Goal: Complete application form: Complete application form

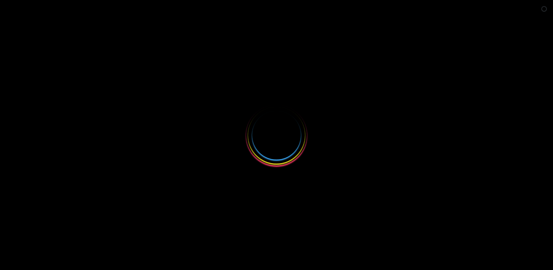
select select
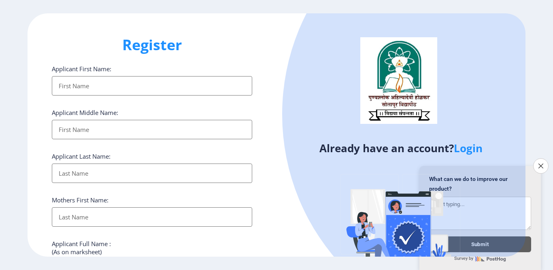
click at [141, 87] on input "Applicant First Name:" at bounding box center [152, 85] width 200 height 19
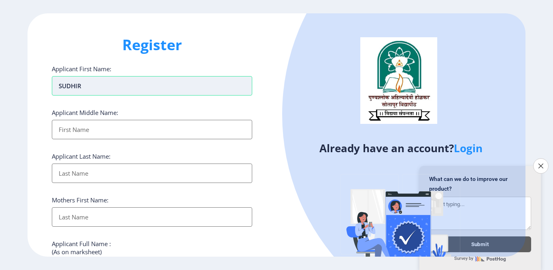
type input "SUDHIR"
click at [104, 134] on input "Applicant First Name:" at bounding box center [152, 129] width 200 height 19
click at [126, 130] on input "Applicant First Name:" at bounding box center [152, 129] width 200 height 19
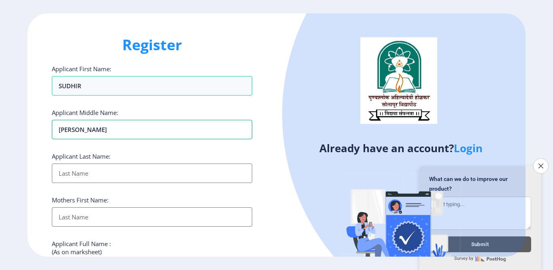
type input "[PERSON_NAME]"
click at [123, 176] on input "Applicant First Name:" at bounding box center [152, 173] width 200 height 19
type input "KHURD"
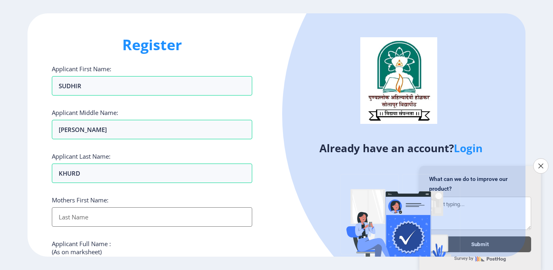
click at [117, 221] on input "Applicant First Name:" at bounding box center [152, 216] width 200 height 19
type input "[PERSON_NAME]"
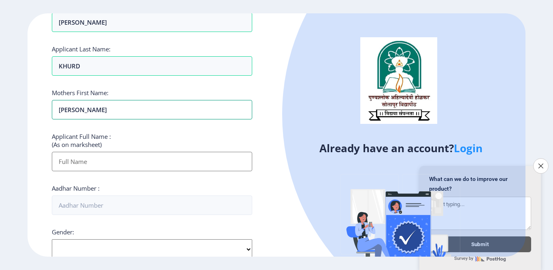
scroll to position [121, 0]
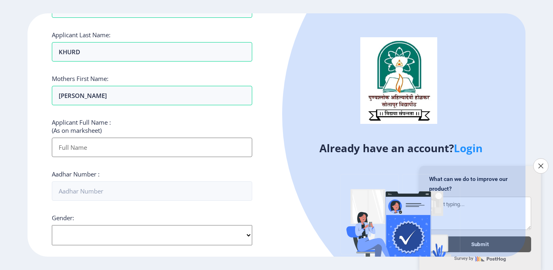
click at [104, 145] on input "Applicant First Name:" at bounding box center [152, 147] width 200 height 19
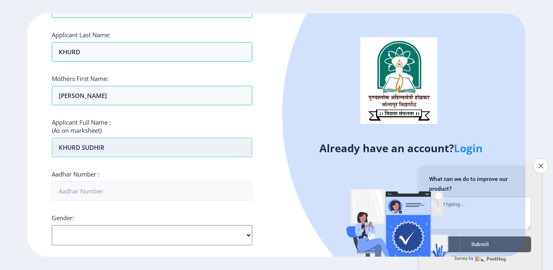
click at [164, 152] on input "KHURD SUDHIR" at bounding box center [152, 147] width 200 height 19
type input "K"
paste input "[PERSON_NAME]"
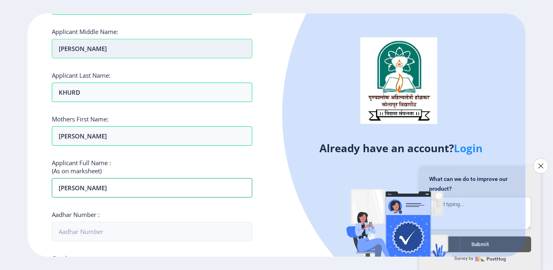
type input "[PERSON_NAME]"
click at [106, 47] on input "[PERSON_NAME]" at bounding box center [152, 48] width 200 height 19
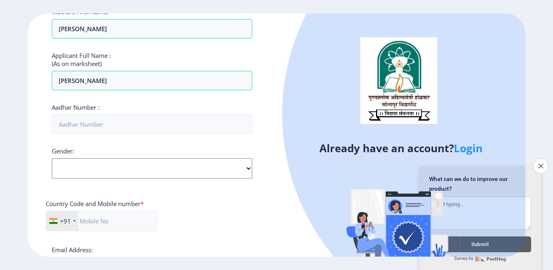
scroll to position [202, 0]
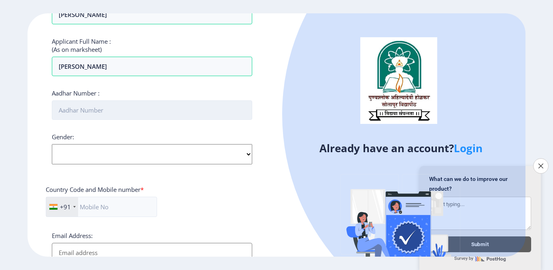
type input "[PERSON_NAME]"
click at [104, 112] on input "Aadhar Number :" at bounding box center [152, 109] width 200 height 19
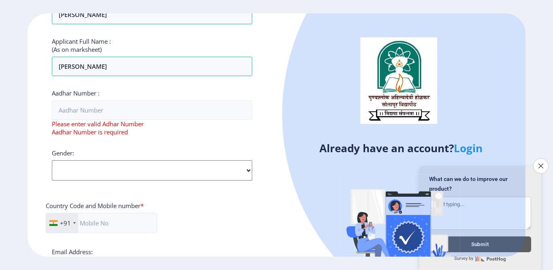
click at [103, 151] on div "Gender: Select Gender [DEMOGRAPHIC_DATA] [DEMOGRAPHIC_DATA] Other" at bounding box center [152, 165] width 200 height 32
select select "[DEMOGRAPHIC_DATA]"
click at [52, 160] on select "Select Gender [DEMOGRAPHIC_DATA] [DEMOGRAPHIC_DATA] Other" at bounding box center [152, 170] width 200 height 20
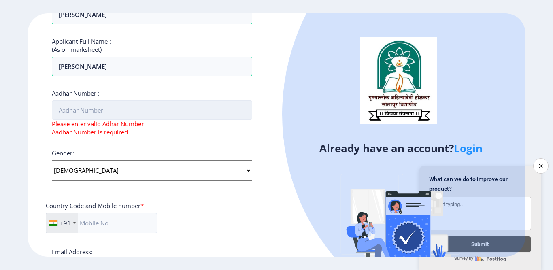
click at [130, 115] on input "Aadhar Number :" at bounding box center [152, 109] width 200 height 19
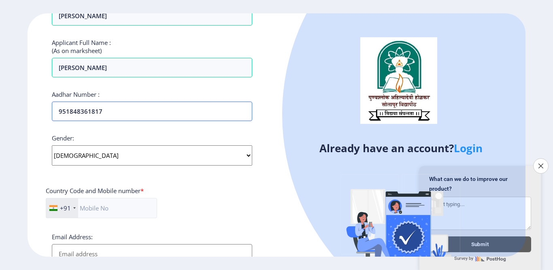
scroll to position [256, 0]
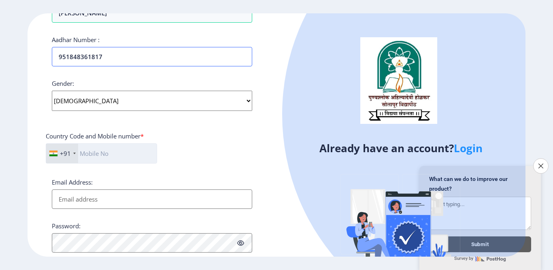
type input "951848361817"
click at [119, 149] on input "text" at bounding box center [101, 153] width 111 height 20
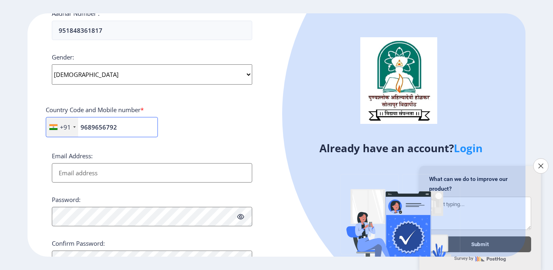
scroll to position [296, 0]
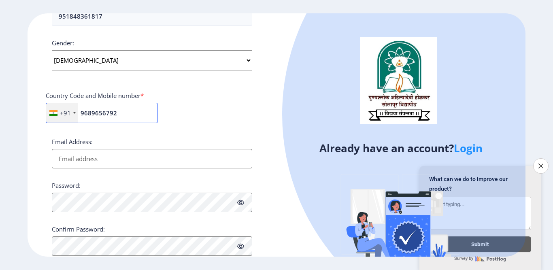
type input "9689656792"
click at [122, 159] on input "Email Address:" at bounding box center [152, 158] width 200 height 19
type input "K"
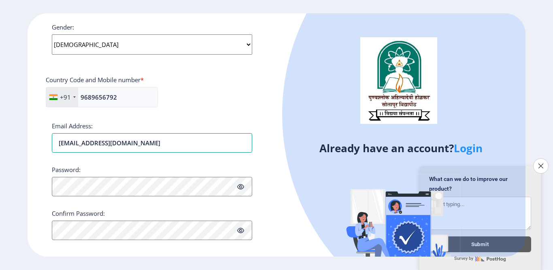
scroll to position [321, 0]
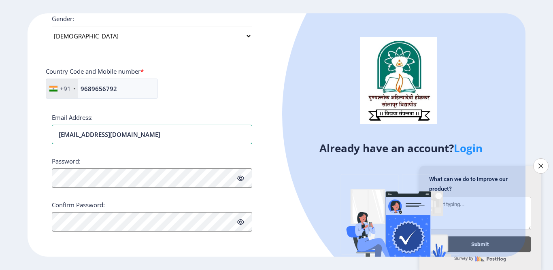
type input "[EMAIL_ADDRESS][DOMAIN_NAME]"
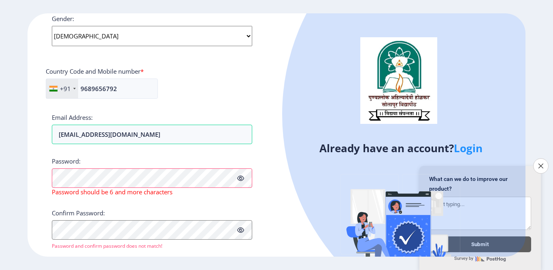
click at [240, 179] on icon at bounding box center [240, 178] width 7 height 6
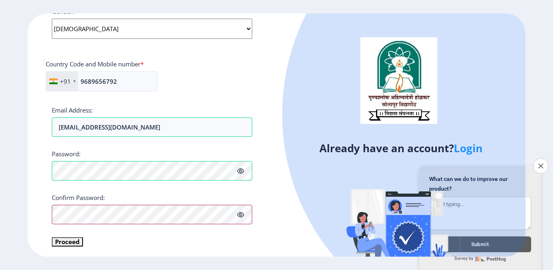
scroll to position [330, 0]
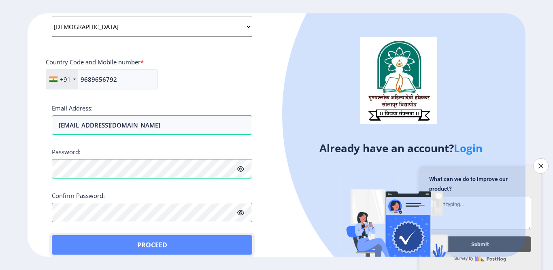
click at [70, 239] on button "Proceed" at bounding box center [152, 244] width 200 height 19
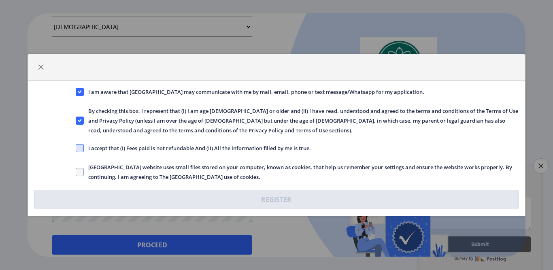
click at [76, 149] on span at bounding box center [80, 148] width 8 height 8
click at [76, 149] on input "I accept that (I) Fees paid is not refundable And (II) All the information fill…" at bounding box center [76, 148] width 0 height 0
checkbox input "true"
click at [78, 173] on span at bounding box center [80, 172] width 8 height 8
click at [76, 172] on input "[GEOGRAPHIC_DATA] website uses small files stored on your computer, known as co…" at bounding box center [76, 172] width 0 height 0
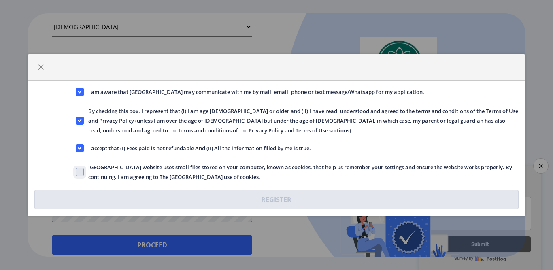
checkbox input "true"
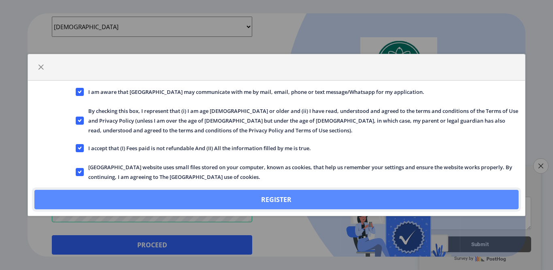
click at [186, 198] on button "Register" at bounding box center [276, 199] width 484 height 19
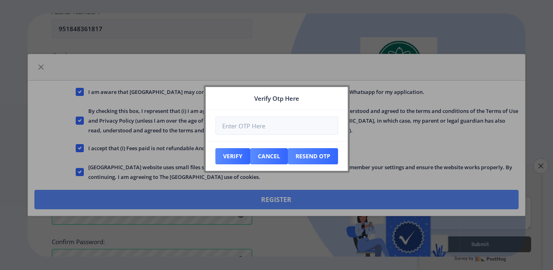
scroll to position [376, 0]
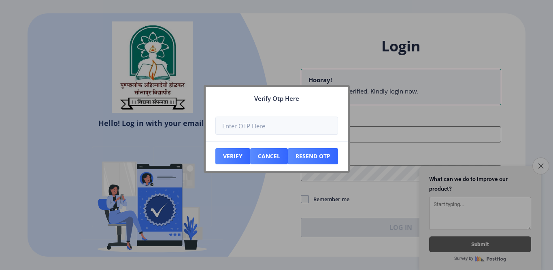
click at [537, 160] on button "Close survey" at bounding box center [540, 165] width 17 height 17
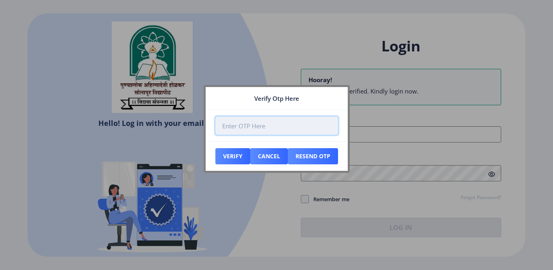
click at [264, 127] on input "number" at bounding box center [276, 126] width 123 height 18
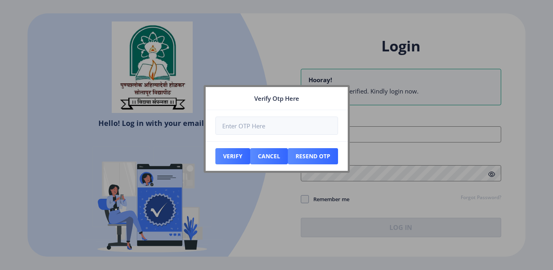
click at [215, 218] on div at bounding box center [276, 135] width 553 height 270
click at [232, 159] on button "Verify" at bounding box center [232, 156] width 35 height 16
click at [250, 156] on button "Resend Otp" at bounding box center [232, 156] width 35 height 16
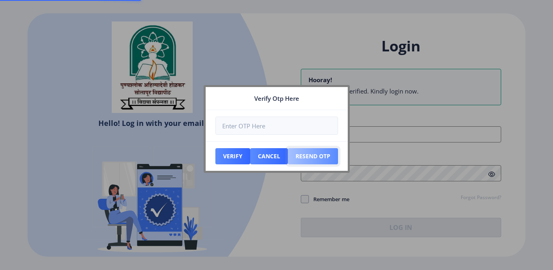
click at [250, 156] on button "Resend Otp" at bounding box center [232, 156] width 35 height 16
click at [250, 157] on button "Resend Otp" at bounding box center [232, 156] width 35 height 16
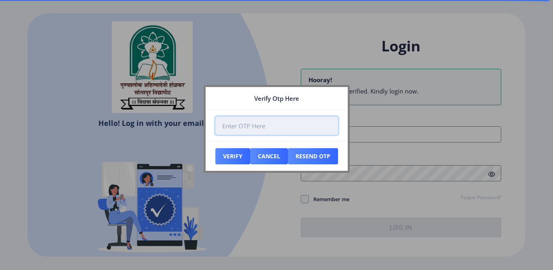
click at [267, 128] on input "number" at bounding box center [276, 126] width 123 height 18
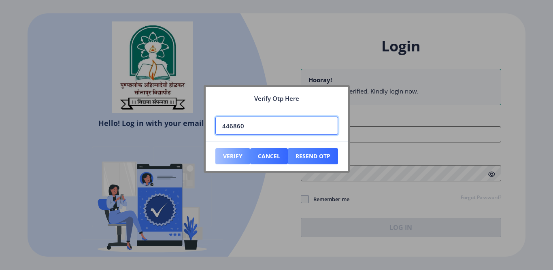
type input "446860"
click at [235, 158] on button "Verify" at bounding box center [232, 156] width 35 height 16
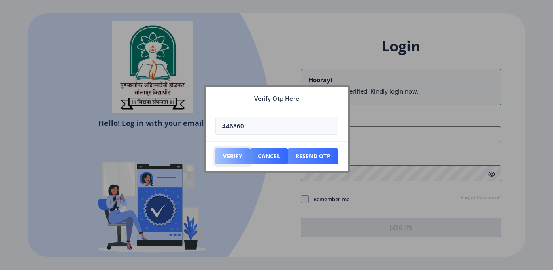
click at [235, 158] on button "Verify" at bounding box center [232, 156] width 35 height 16
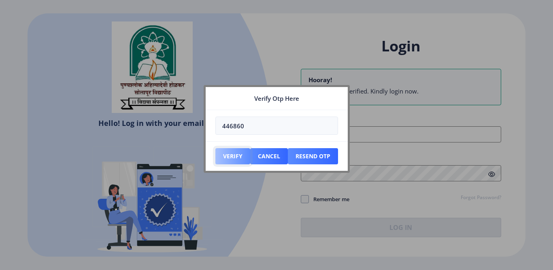
click at [235, 158] on button "Verify" at bounding box center [232, 156] width 35 height 16
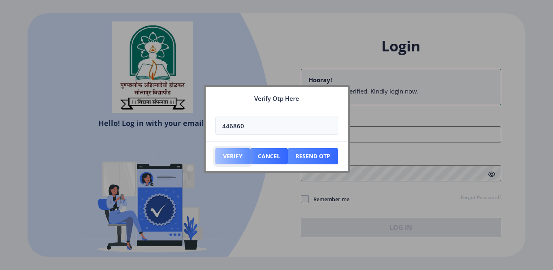
click at [235, 158] on button "Verify" at bounding box center [232, 156] width 35 height 16
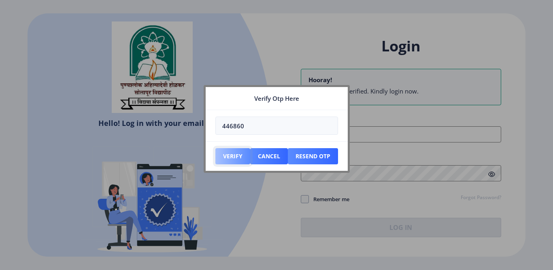
click at [232, 155] on button "Verify" at bounding box center [232, 156] width 35 height 16
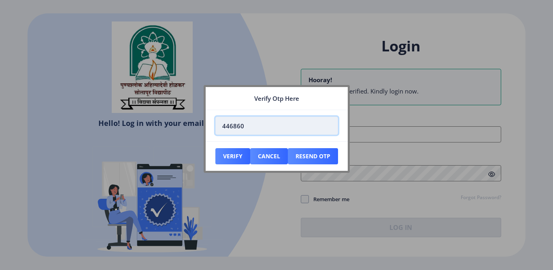
click at [260, 126] on input "446860" at bounding box center [276, 126] width 123 height 18
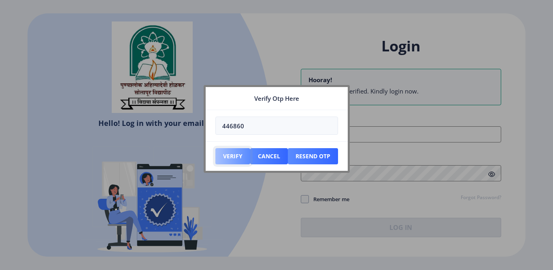
click at [233, 155] on button "Verify" at bounding box center [232, 156] width 35 height 16
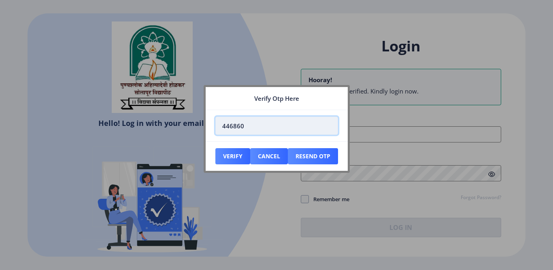
click at [280, 126] on input "446860" at bounding box center [276, 126] width 123 height 18
type input "4"
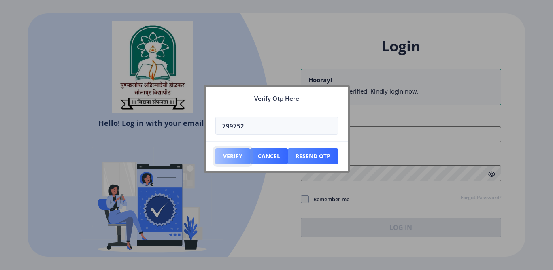
click at [228, 155] on button "Verify" at bounding box center [232, 156] width 35 height 16
click at [228, 154] on button "Verify" at bounding box center [232, 156] width 35 height 16
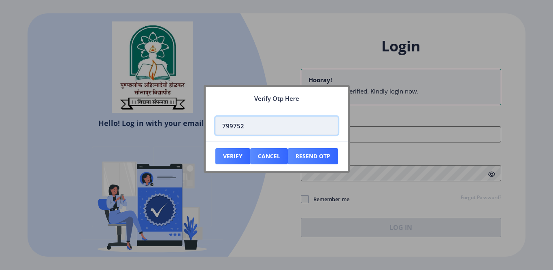
click at [266, 130] on input "799752" at bounding box center [276, 126] width 123 height 18
type input "7"
type input "028806"
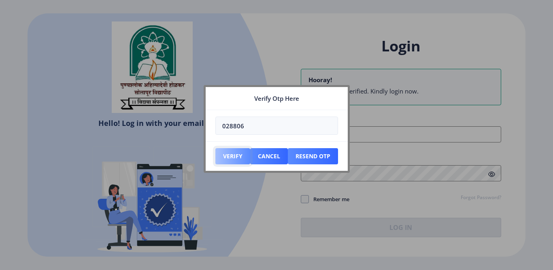
click at [234, 156] on button "Verify" at bounding box center [232, 156] width 35 height 16
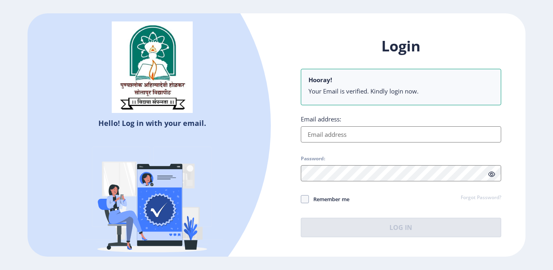
click at [332, 134] on input "Email address:" at bounding box center [401, 134] width 200 height 16
type input "s"
type input "[EMAIL_ADDRESS][DOMAIN_NAME]"
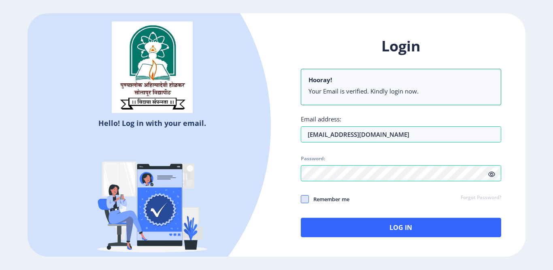
click at [305, 197] on span at bounding box center [305, 199] width 8 height 8
click at [301, 199] on input "Remember me" at bounding box center [301, 199] width 0 height 0
checkbox input "true"
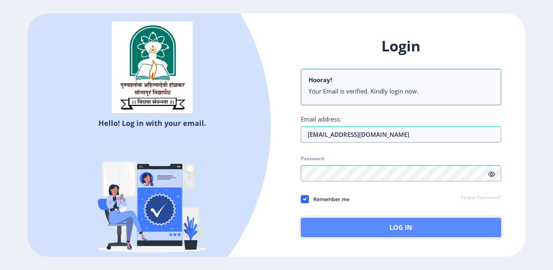
click at [332, 221] on button "Log In" at bounding box center [401, 227] width 200 height 19
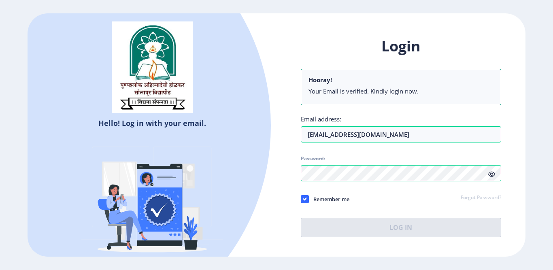
click at [493, 173] on icon at bounding box center [491, 174] width 7 height 6
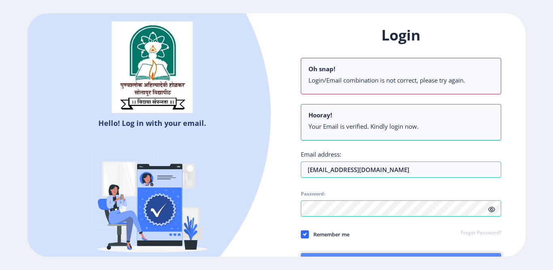
click at [430, 254] on button "Log In" at bounding box center [401, 262] width 200 height 19
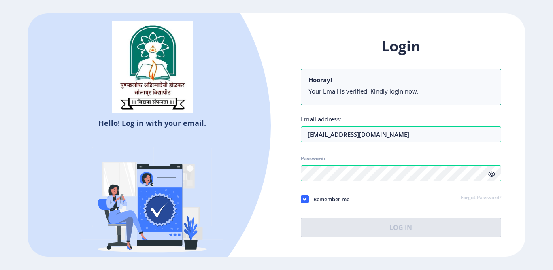
click at [248, 105] on div at bounding box center [50, 125] width 443 height 443
click at [345, 199] on div "Login Hooray! Your Email is verified. Kindly login now. Email address: [EMAIL_A…" at bounding box center [401, 136] width 200 height 201
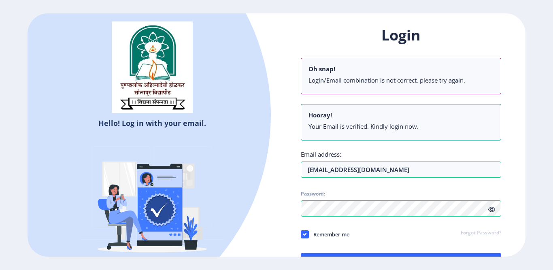
click at [374, 113] on p "Hooray!" at bounding box center [401, 115] width 185 height 8
click at [379, 124] on li "Your Email is verified. Kindly login now." at bounding box center [401, 126] width 185 height 8
click at [448, 112] on p "Hooray!" at bounding box center [401, 115] width 185 height 8
drag, startPoint x: 546, startPoint y: 87, endPoint x: 545, endPoint y: 134, distance: 47.0
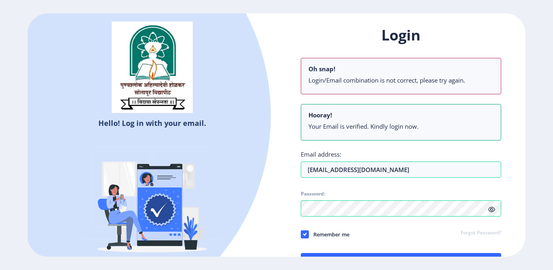
click at [552, 124] on ngx-login "Hello! Log in with your email. Don't have an account? Register Login Oh snap! L…" at bounding box center [276, 134] width 553 height 243
click at [522, 144] on div "Login Oh snap! Login/Email combination is not correct, please try again. Hooray…" at bounding box center [401, 155] width 249 height 284
click at [399, 72] on p "Oh snap!" at bounding box center [401, 69] width 185 height 8
click at [413, 254] on button "Log In" at bounding box center [401, 262] width 200 height 19
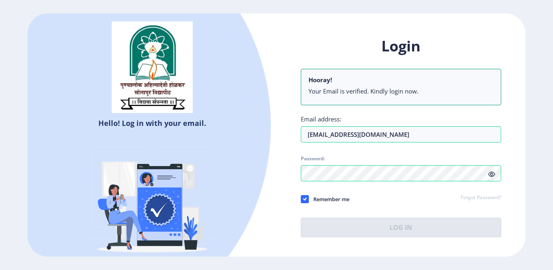
select select
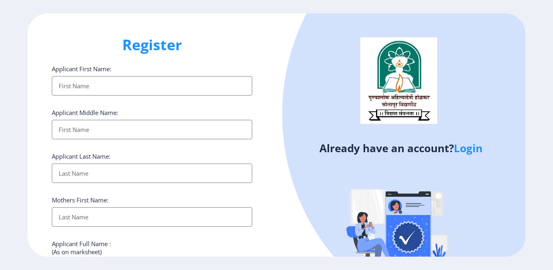
click at [249, 40] on h1 "Register" at bounding box center [152, 44] width 200 height 19
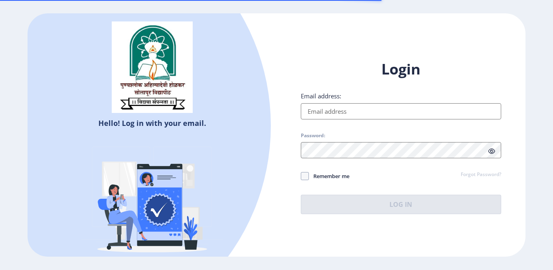
click at [340, 108] on input "Email address:" at bounding box center [401, 111] width 200 height 16
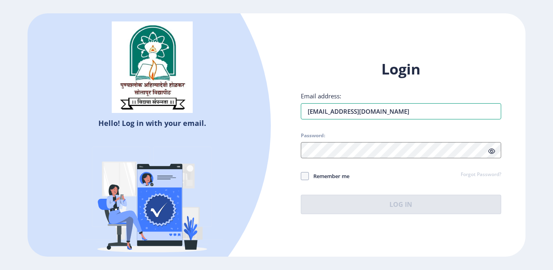
type input "[EMAIL_ADDRESS][DOMAIN_NAME]"
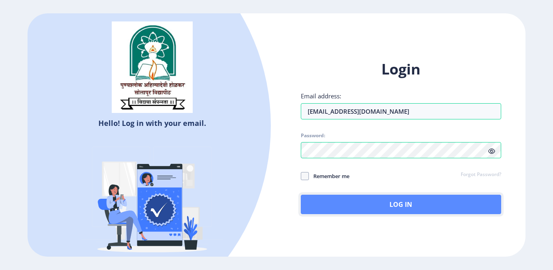
click at [349, 206] on button "Log In" at bounding box center [401, 204] width 200 height 19
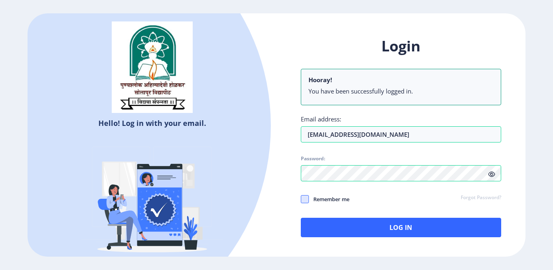
click at [307, 198] on span at bounding box center [305, 199] width 8 height 8
click at [301, 199] on input "Remember me" at bounding box center [301, 199] width 0 height 0
checkbox input "true"
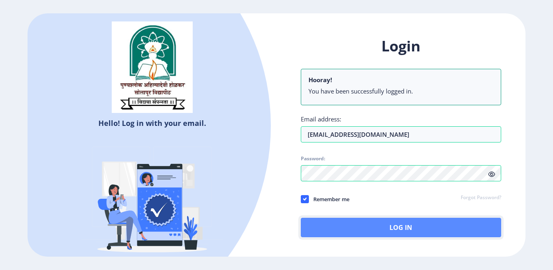
click at [332, 225] on button "Log In" at bounding box center [401, 227] width 200 height 19
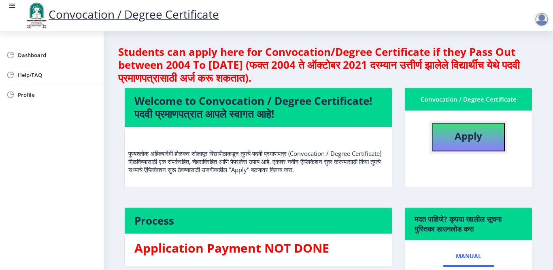
click at [487, 136] on button "Apply" at bounding box center [468, 137] width 73 height 28
select select
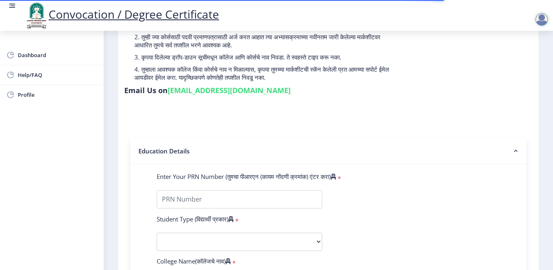
scroll to position [121, 0]
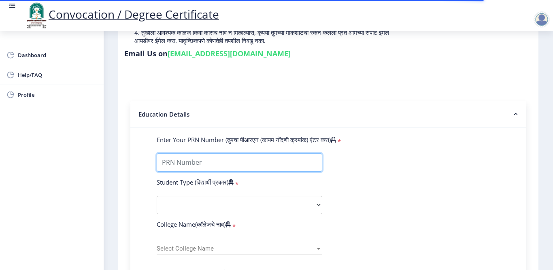
click at [223, 161] on input "Enter Your PRN Number (तुमचा पीआरएन (कायम नोंदणी क्रमांक) एंटर करा)" at bounding box center [240, 162] width 166 height 18
type input "201903500237745"
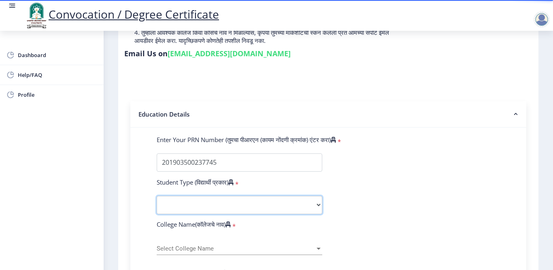
click at [213, 204] on select "Select Student Type Regular External" at bounding box center [240, 205] width 166 height 18
select select "Regular"
click at [157, 196] on select "Select Student Type Regular External" at bounding box center [240, 205] width 166 height 18
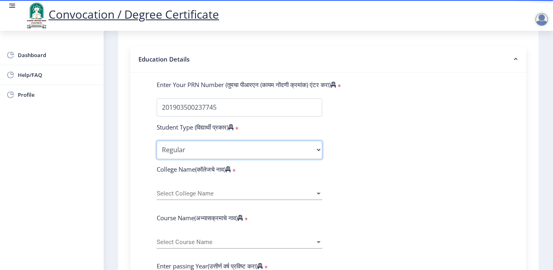
scroll to position [202, 0]
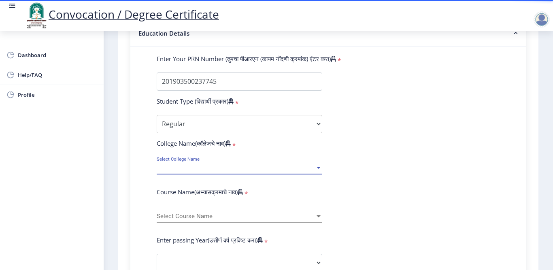
click at [211, 166] on span "Select College Name" at bounding box center [236, 167] width 158 height 7
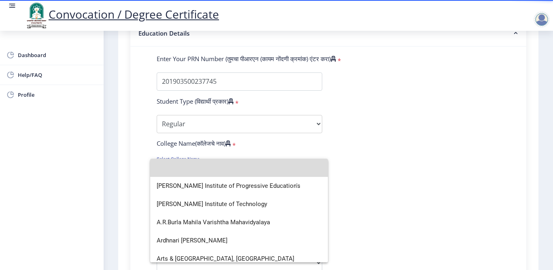
click at [267, 170] on input at bounding box center [239, 168] width 165 height 18
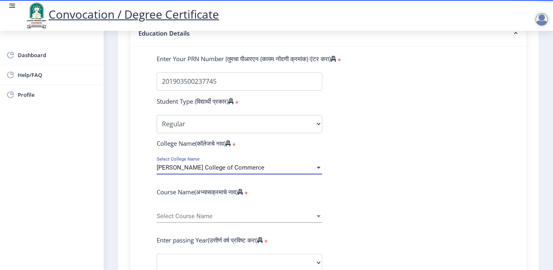
click at [291, 162] on div "Hirachand Nemchand College of Commerce Select College Name" at bounding box center [240, 165] width 166 height 17
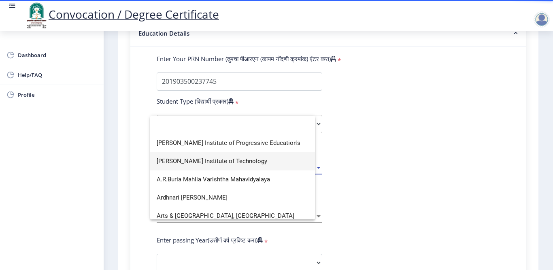
scroll to position [0, 0]
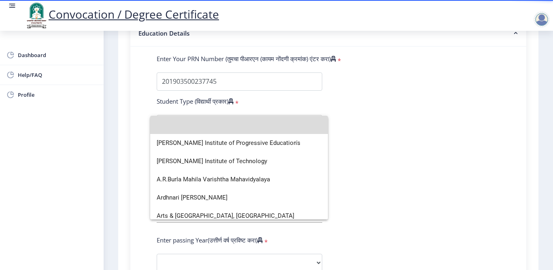
click at [253, 131] on input at bounding box center [239, 125] width 165 height 18
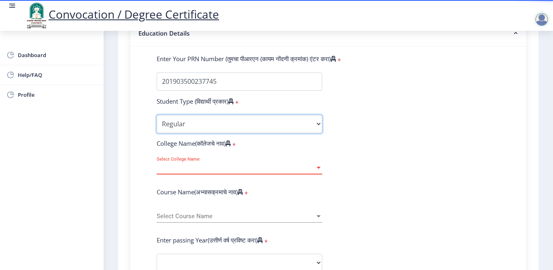
click at [257, 126] on select "Select Student Type Regular External" at bounding box center [240, 124] width 166 height 18
click at [157, 115] on select "Select Student Type Regular External" at bounding box center [240, 124] width 166 height 18
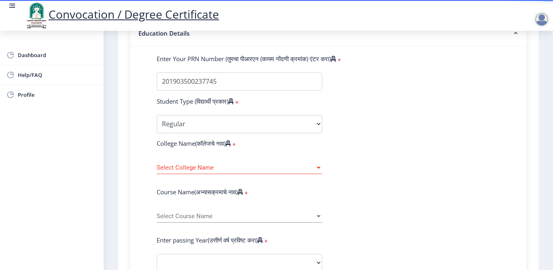
click at [245, 168] on span "Select College Name" at bounding box center [236, 167] width 158 height 7
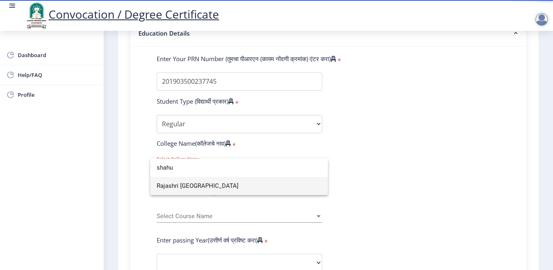
type input "shahu"
click at [248, 181] on span "Rajashri Shahu Law College" at bounding box center [239, 186] width 165 height 18
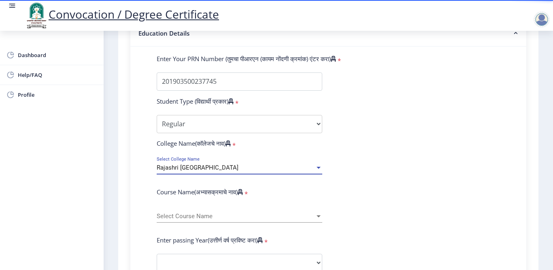
click at [240, 210] on div "Select Course Name Select Course Name" at bounding box center [240, 214] width 166 height 17
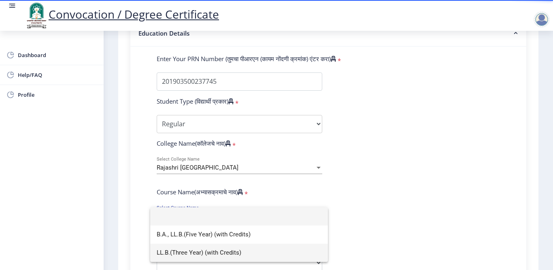
click at [248, 251] on span "LL.B.(Three Year) (with Credits)" at bounding box center [239, 253] width 165 height 18
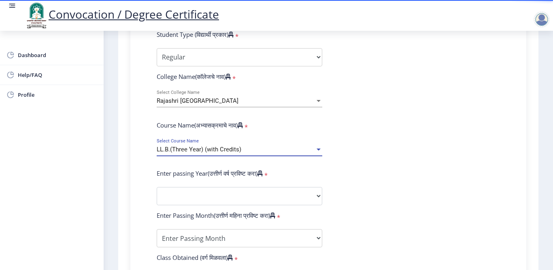
scroll to position [283, 0]
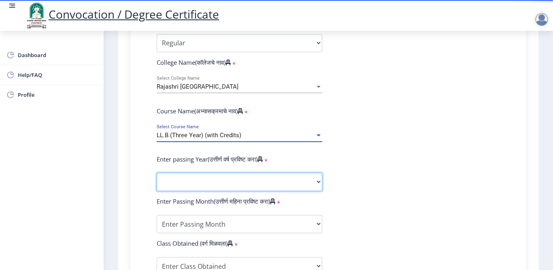
click at [244, 177] on select "2025 2024 2023 2022 2021 2020 2019 2018 2017 2016 2015 2014 2013 2012 2011 2010…" at bounding box center [240, 182] width 166 height 18
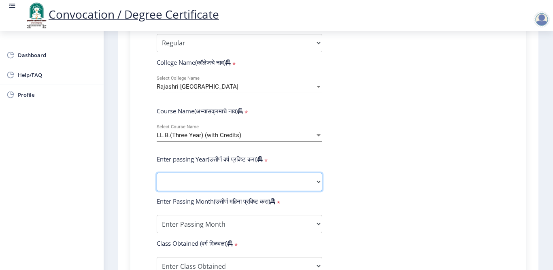
click at [232, 184] on select "2025 2024 2023 2022 2021 2020 2019 2018 2017 2016 2015 2014 2013 2012 2011 2010…" at bounding box center [240, 182] width 166 height 18
select select "2022"
click at [157, 173] on select "2025 2024 2023 2022 2021 2020 2019 2018 2017 2016 2015 2014 2013 2012 2011 2010…" at bounding box center [240, 182] width 166 height 18
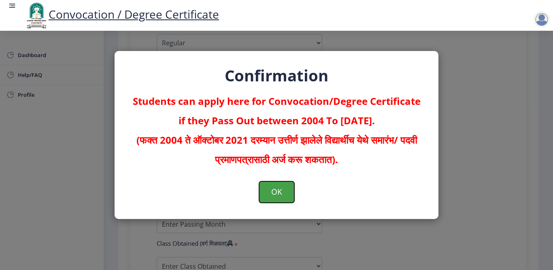
click at [279, 194] on button "OK" at bounding box center [276, 191] width 35 height 21
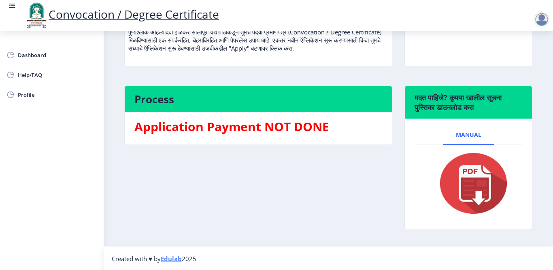
scroll to position [40, 0]
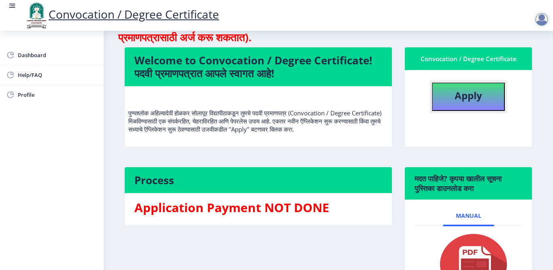
click at [484, 84] on button "Apply" at bounding box center [468, 97] width 73 height 28
select select
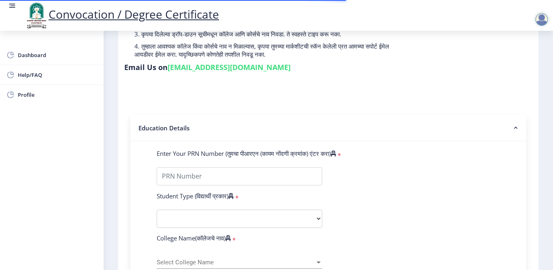
scroll to position [162, 0]
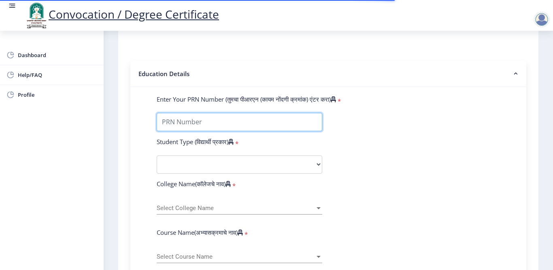
click at [243, 120] on input "Enter Your PRN Number (तुमचा पीआरएन (कायम नोंदणी क्रमांक) एंटर करा)" at bounding box center [240, 122] width 166 height 18
type input "201903500237745"
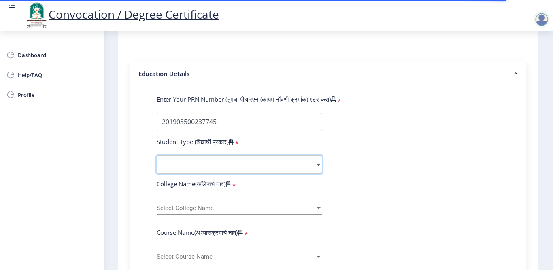
click at [231, 160] on select "Select Student Type Regular External" at bounding box center [240, 164] width 166 height 18
select select "Regular"
click at [157, 155] on select "Select Student Type Regular External" at bounding box center [240, 164] width 166 height 18
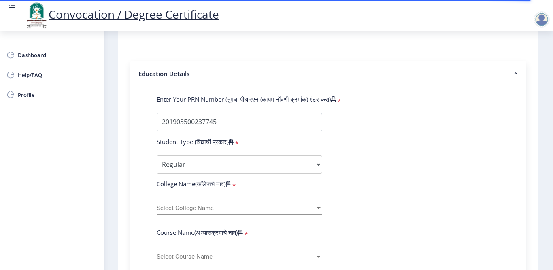
click at [215, 211] on span "Select College Name" at bounding box center [236, 208] width 158 height 7
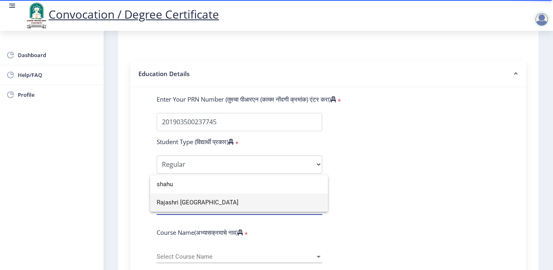
type input "shahu"
click at [226, 202] on span "Rajashri Shahu Law College" at bounding box center [239, 203] width 165 height 18
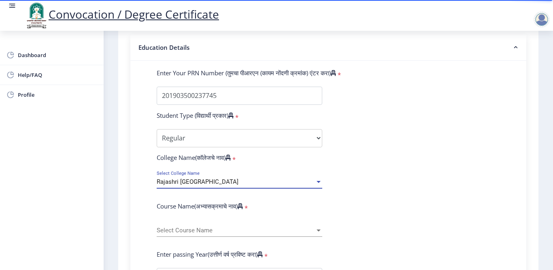
scroll to position [202, 0]
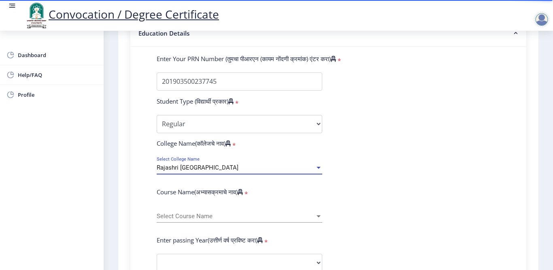
click at [229, 209] on div "Select Course Name Select Course Name" at bounding box center [240, 214] width 166 height 17
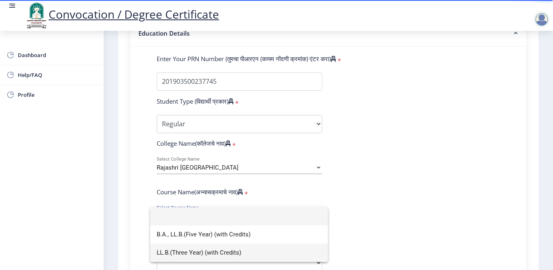
click at [218, 247] on span "LL.B.(Three Year) (with Credits)" at bounding box center [239, 253] width 165 height 18
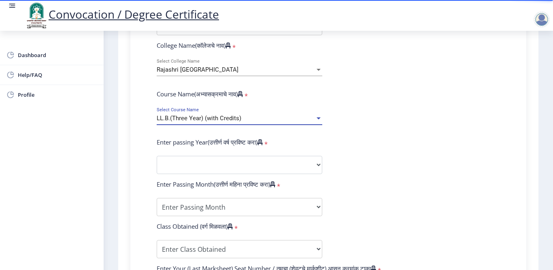
scroll to position [324, 0]
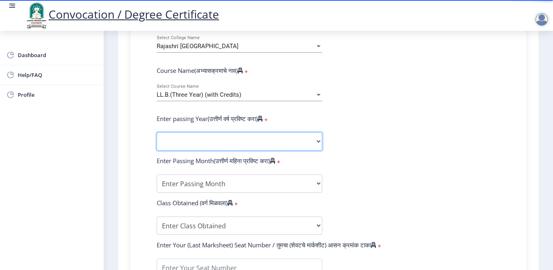
click at [222, 143] on select "2025 2024 2023 2022 2021 2020 2019 2018 2017 2016 2015 2014 2013 2012 2011 2010…" at bounding box center [240, 141] width 166 height 18
select select "2022"
click at [157, 132] on select "2025 2024 2023 2022 2021 2020 2019 2018 2017 2016 2015 2014 2013 2012 2011 2010…" at bounding box center [240, 141] width 166 height 18
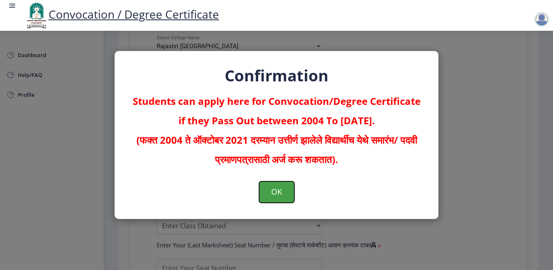
click at [271, 189] on button "OK" at bounding box center [276, 191] width 35 height 21
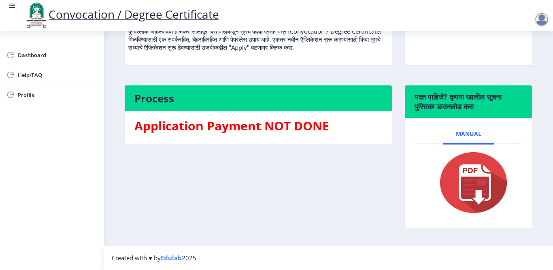
scroll to position [130, 0]
select select
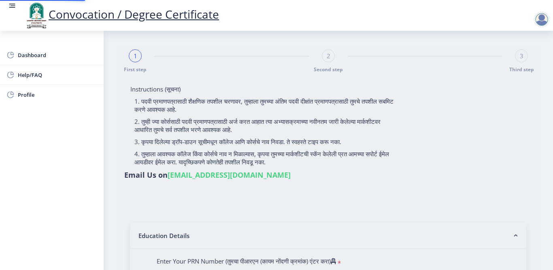
type input "[PERSON_NAME]"
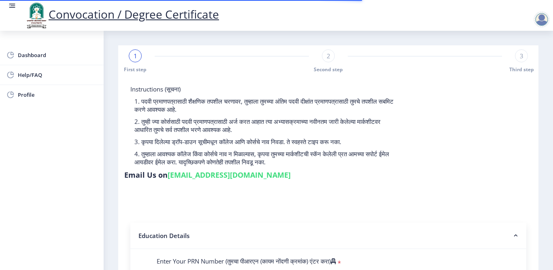
click at [332, 61] on div "2 Second step" at bounding box center [328, 60] width 13 height 23
select select
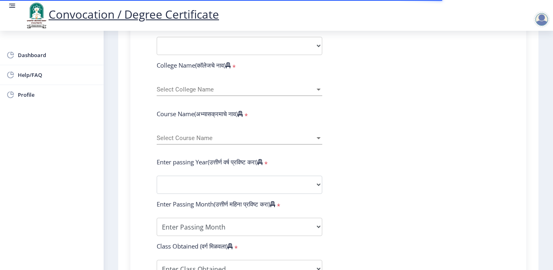
scroll to position [283, 0]
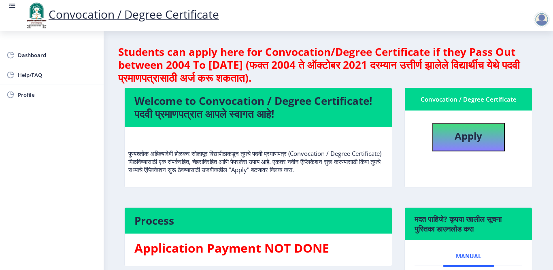
select select
